Goal: Transaction & Acquisition: Download file/media

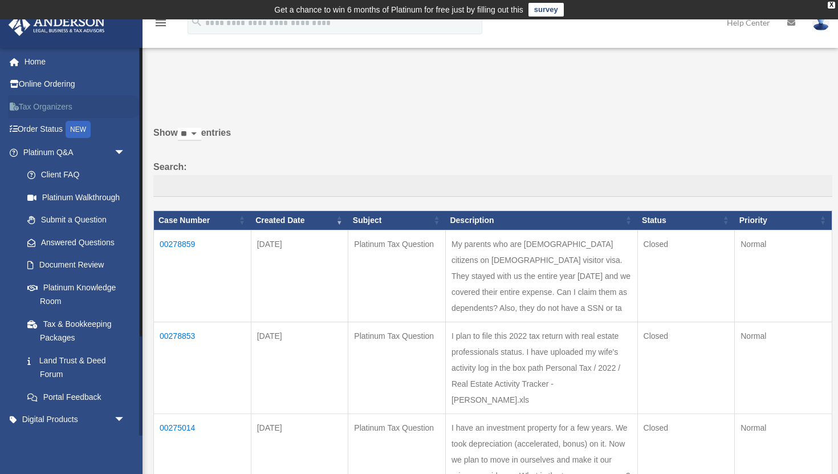
click at [53, 108] on link "Tax Organizers" at bounding box center [75, 106] width 135 height 23
click at [59, 105] on link "Tax Organizers" at bounding box center [75, 106] width 135 height 23
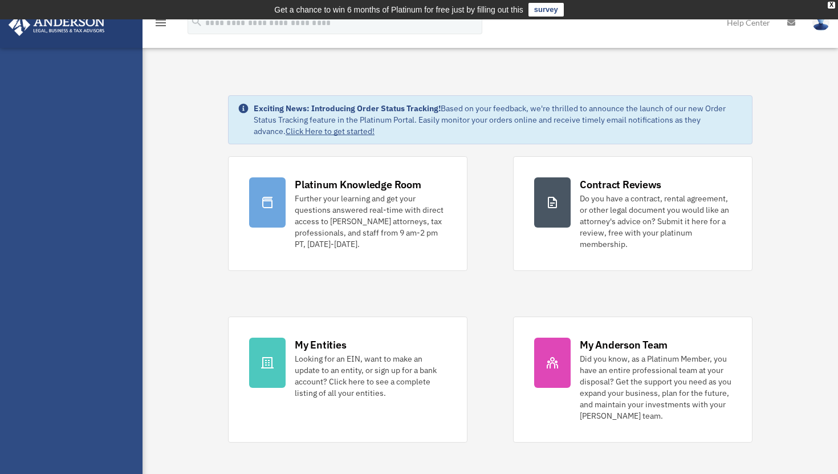
click at [162, 26] on icon "menu" at bounding box center [161, 23] width 14 height 14
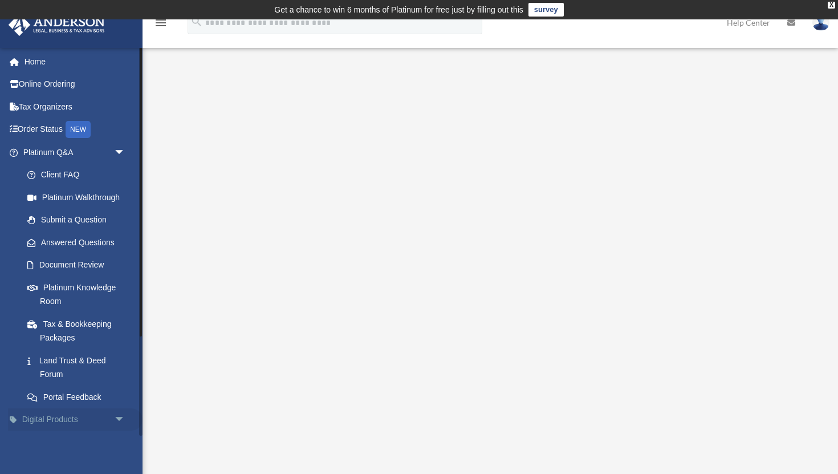
click at [114, 421] on span "arrow_drop_down" at bounding box center [125, 419] width 23 height 23
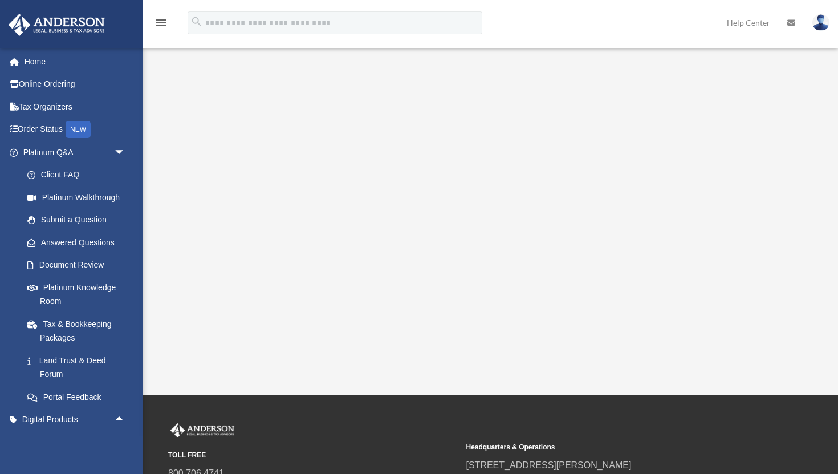
scroll to position [255, 0]
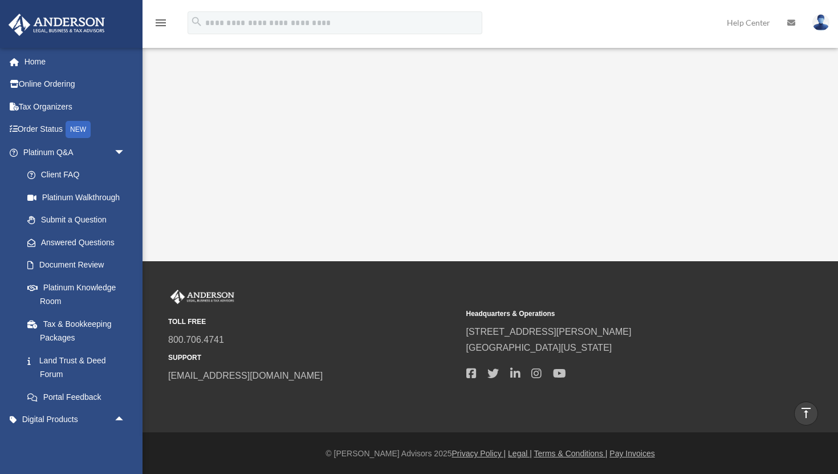
click at [163, 18] on icon "menu" at bounding box center [161, 23] width 14 height 14
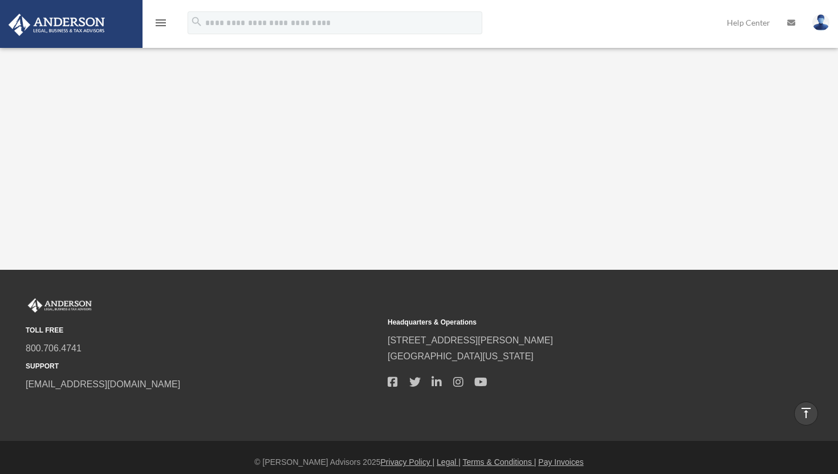
click at [162, 21] on icon "menu" at bounding box center [161, 23] width 14 height 14
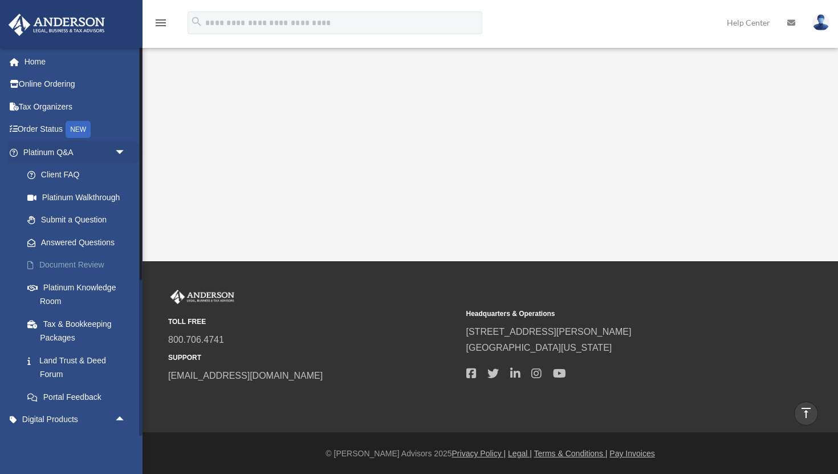
click at [97, 267] on link "Document Review" at bounding box center [79, 265] width 127 height 23
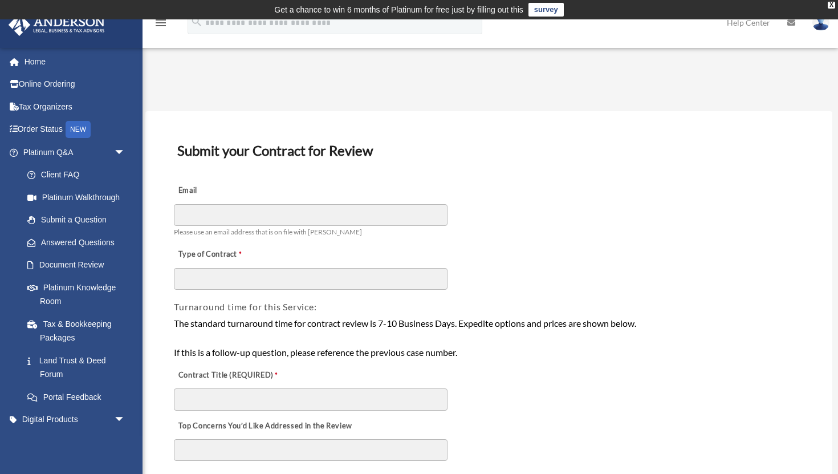
click at [823, 26] on img at bounding box center [820, 22] width 17 height 17
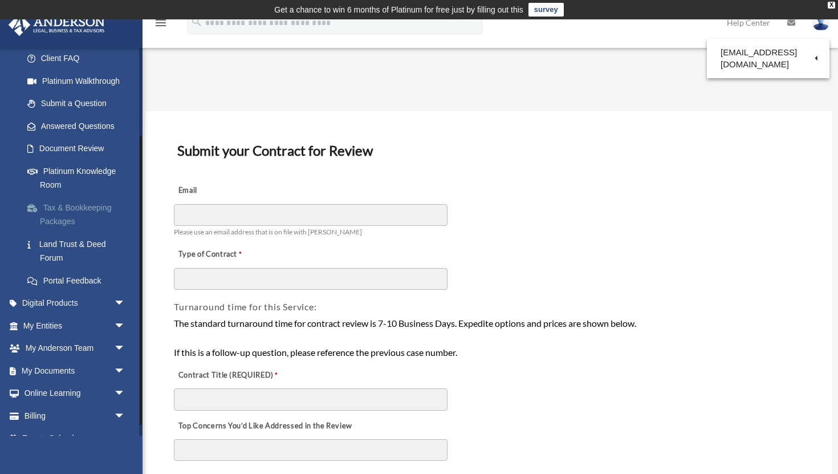
scroll to position [119, 0]
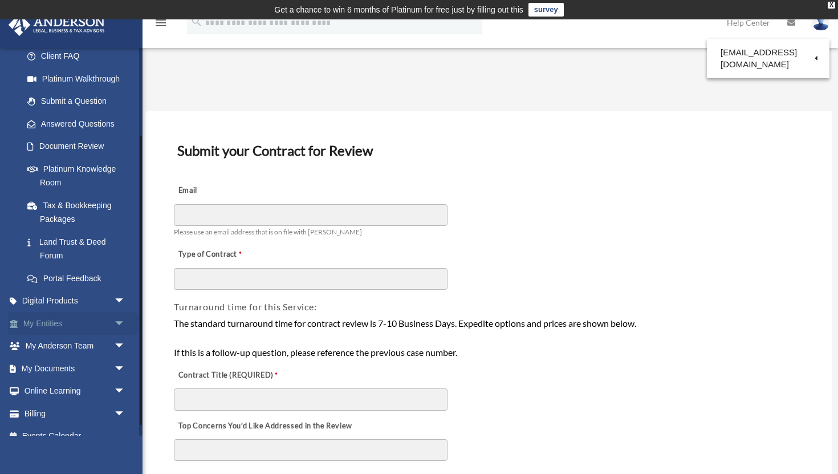
click at [120, 321] on span "arrow_drop_down" at bounding box center [125, 323] width 23 height 23
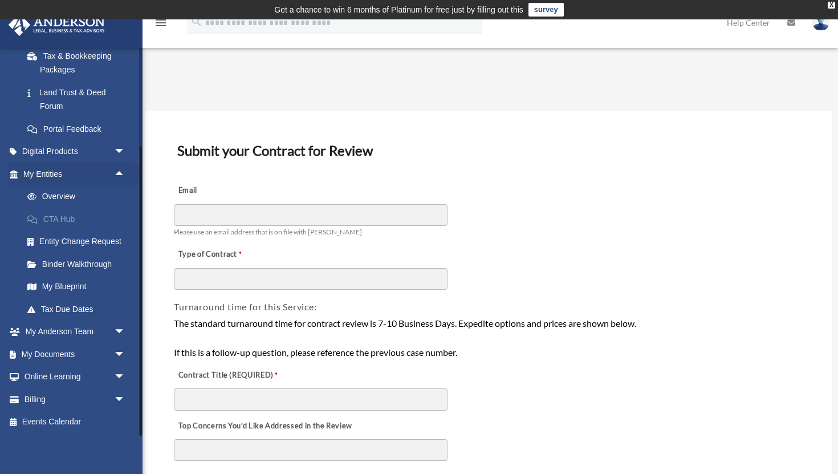
scroll to position [7, 0]
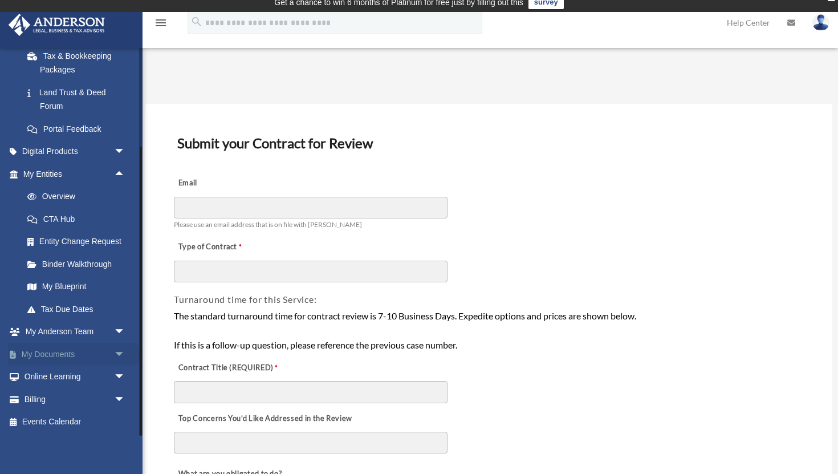
click at [107, 358] on link "My Documents arrow_drop_down" at bounding box center [75, 354] width 135 height 23
click at [118, 353] on span "arrow_drop_down" at bounding box center [125, 354] width 23 height 23
click at [70, 378] on link "Box" at bounding box center [79, 376] width 127 height 23
click at [45, 378] on link "Box" at bounding box center [79, 376] width 127 height 23
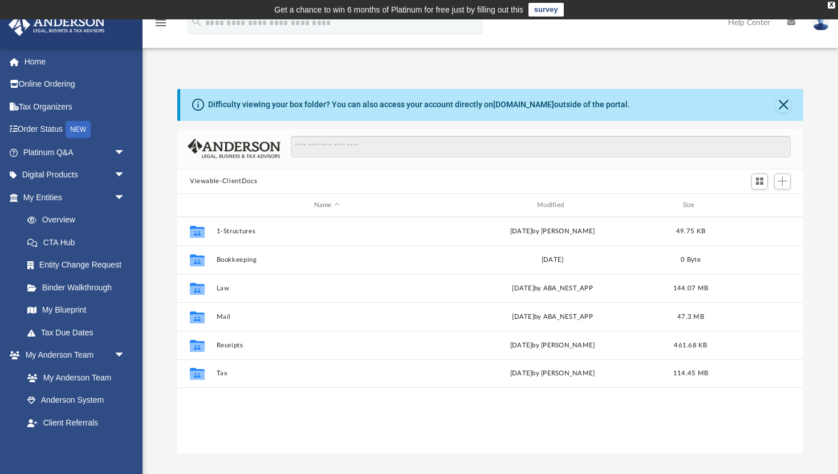
scroll to position [1, 1]
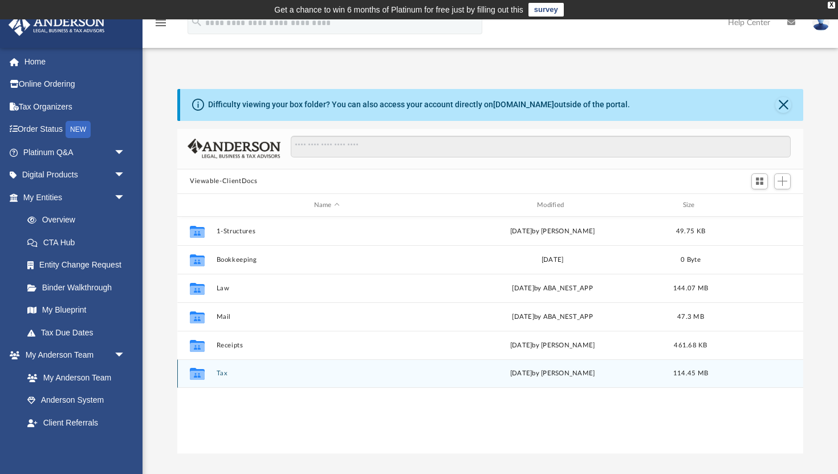
click at [218, 377] on div "Collaborated Folder Tax Sat Apr 5 2025 by Linda Ramos 114.45 MB" at bounding box center [490, 373] width 626 height 28
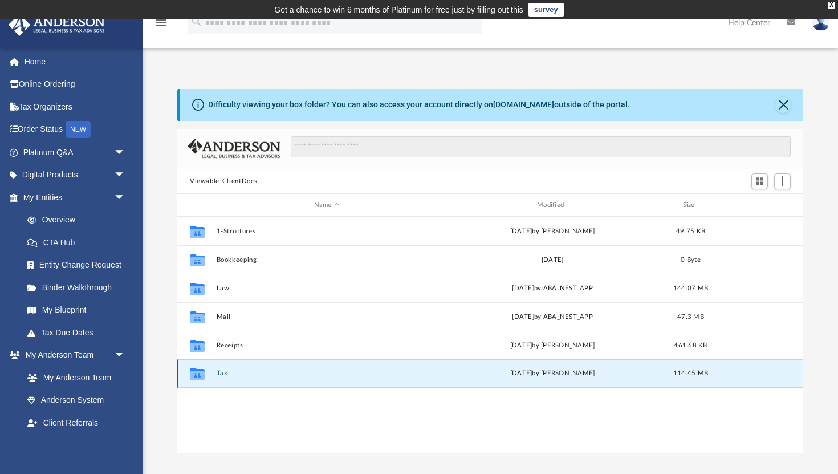
click at [218, 377] on div "Collaborated Folder Tax Sat Apr 5 2025 by Linda Ramos 114.45 MB" at bounding box center [490, 373] width 626 height 28
click at [220, 374] on button "Tax" at bounding box center [327, 373] width 221 height 7
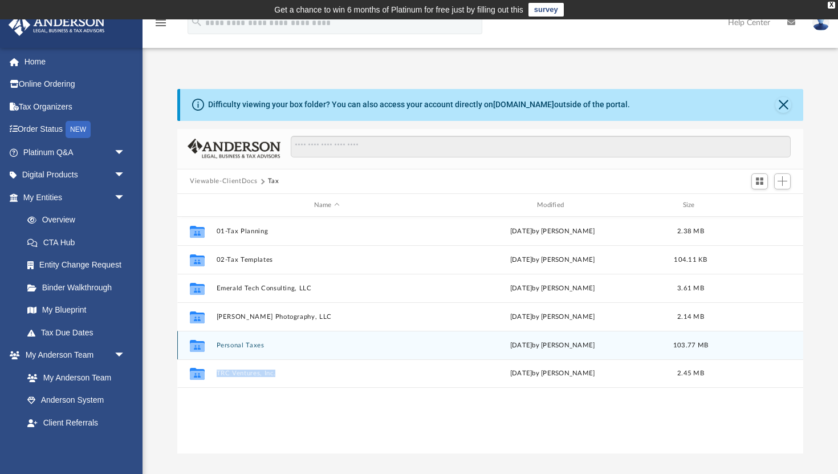
click at [245, 347] on button "Personal Taxes" at bounding box center [327, 344] width 221 height 7
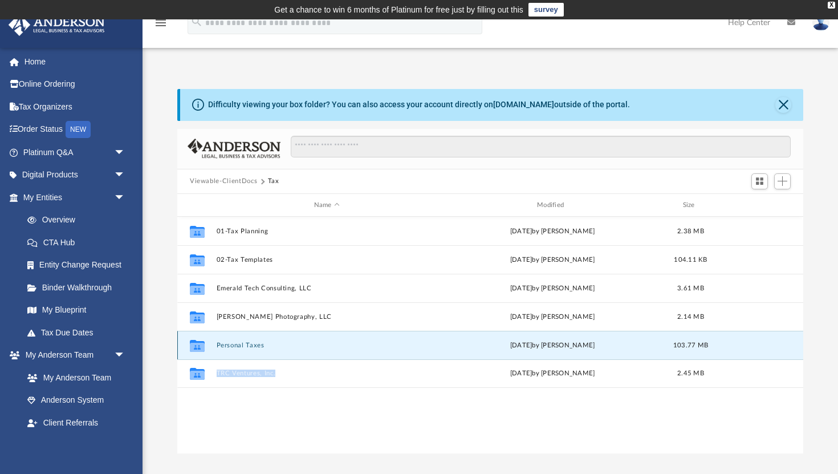
click at [245, 347] on button "Personal Taxes" at bounding box center [327, 344] width 221 height 7
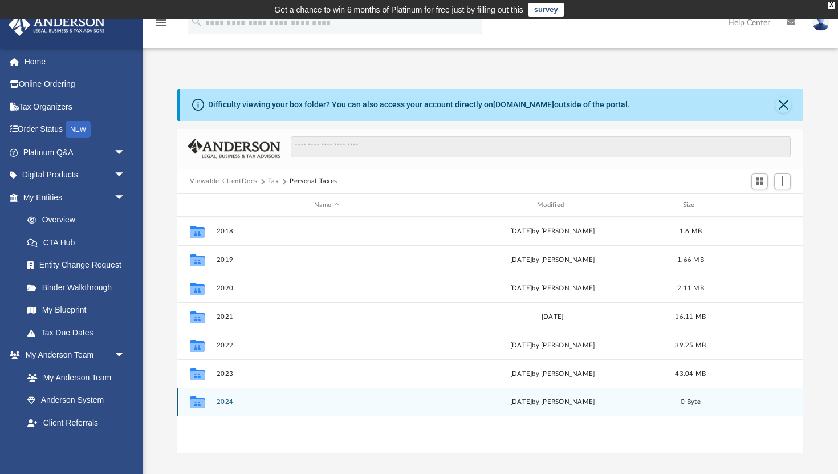
click at [222, 396] on div "Collaborated Folder 2024 Sat Apr 5 2025 by Linda Ramos 0 Byte" at bounding box center [490, 402] width 626 height 28
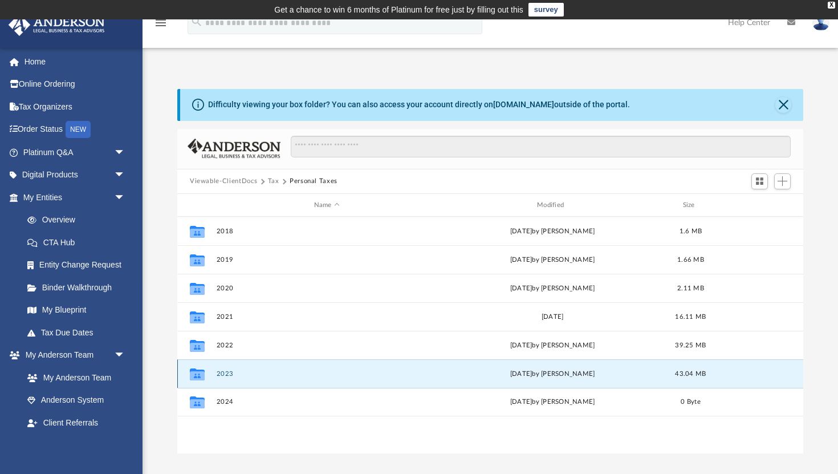
click at [230, 375] on button "2023" at bounding box center [327, 373] width 221 height 7
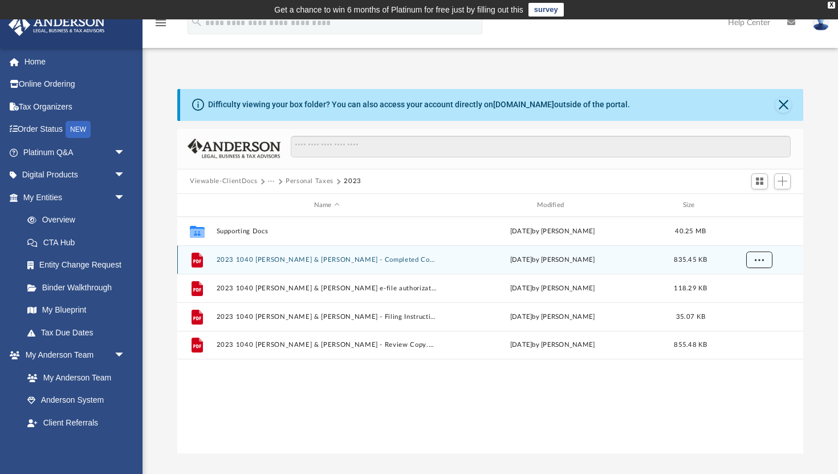
click at [759, 258] on span "More options" at bounding box center [759, 259] width 9 height 6
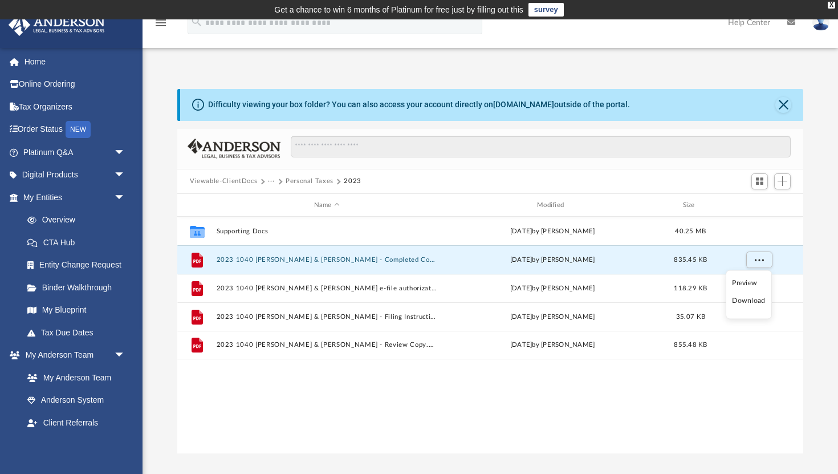
click at [746, 304] on li "Download" at bounding box center [748, 301] width 33 height 12
